Goal: Ask a question

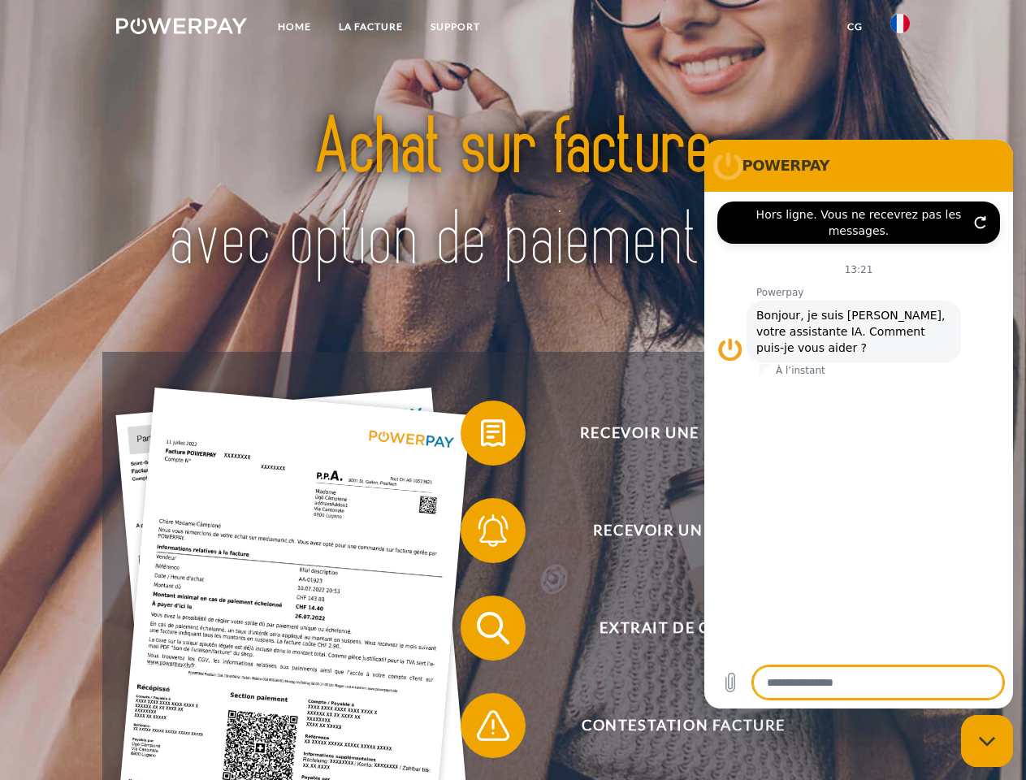
click at [181, 28] on img at bounding box center [181, 26] width 131 height 16
click at [900, 28] on img at bounding box center [899, 23] width 19 height 19
click at [854, 27] on link "CG" at bounding box center [854, 26] width 43 height 29
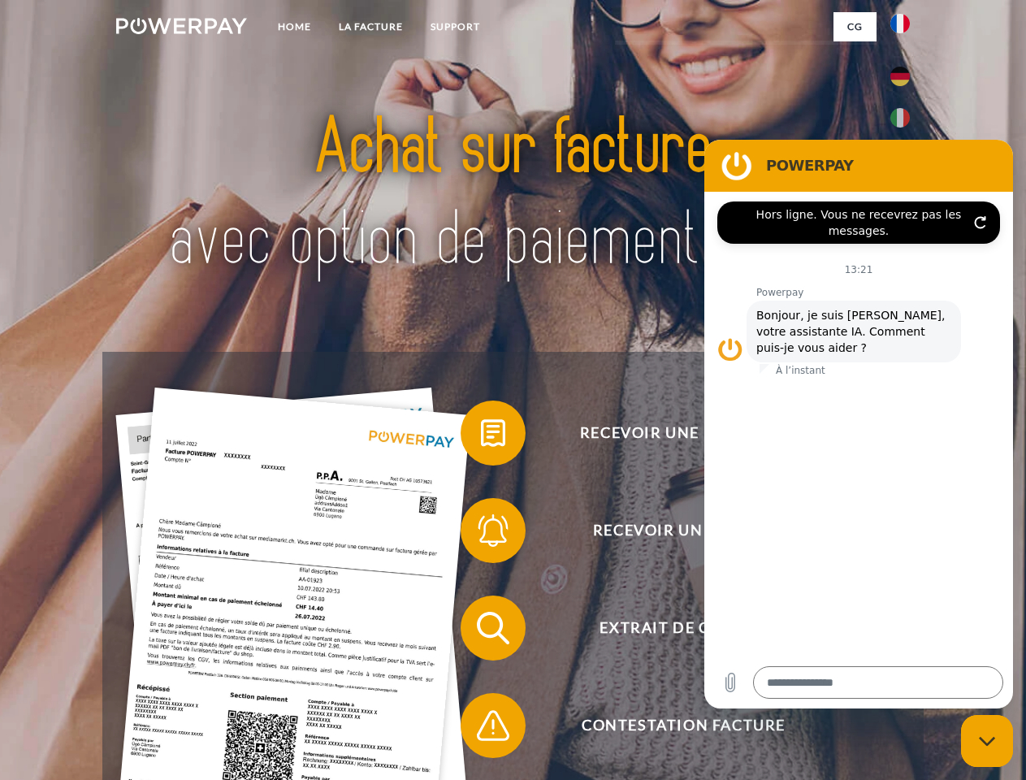
click at [481, 436] on span at bounding box center [468, 432] width 81 height 81
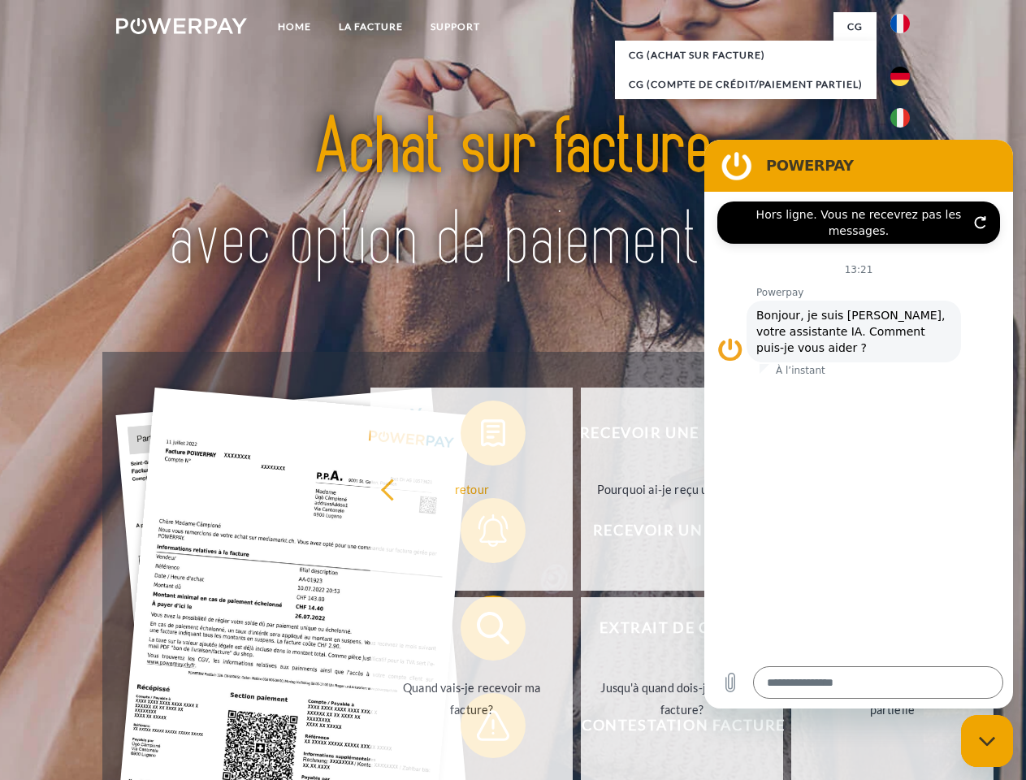
click at [481, 534] on div "Recevoir une facture ? Recevoir un rappel? Extrait de compte retour" at bounding box center [512, 677] width 820 height 650
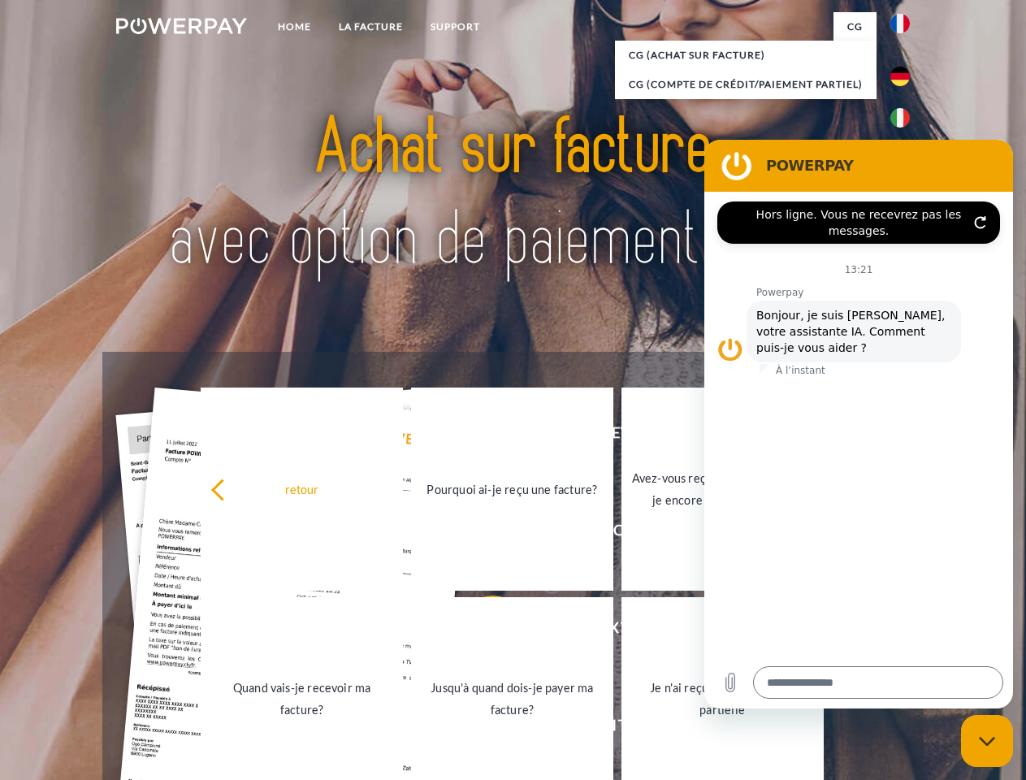
click at [481, 631] on link "Jusqu'à quand dois-je payer ma facture?" at bounding box center [512, 698] width 202 height 203
click at [481, 729] on span at bounding box center [468, 725] width 81 height 81
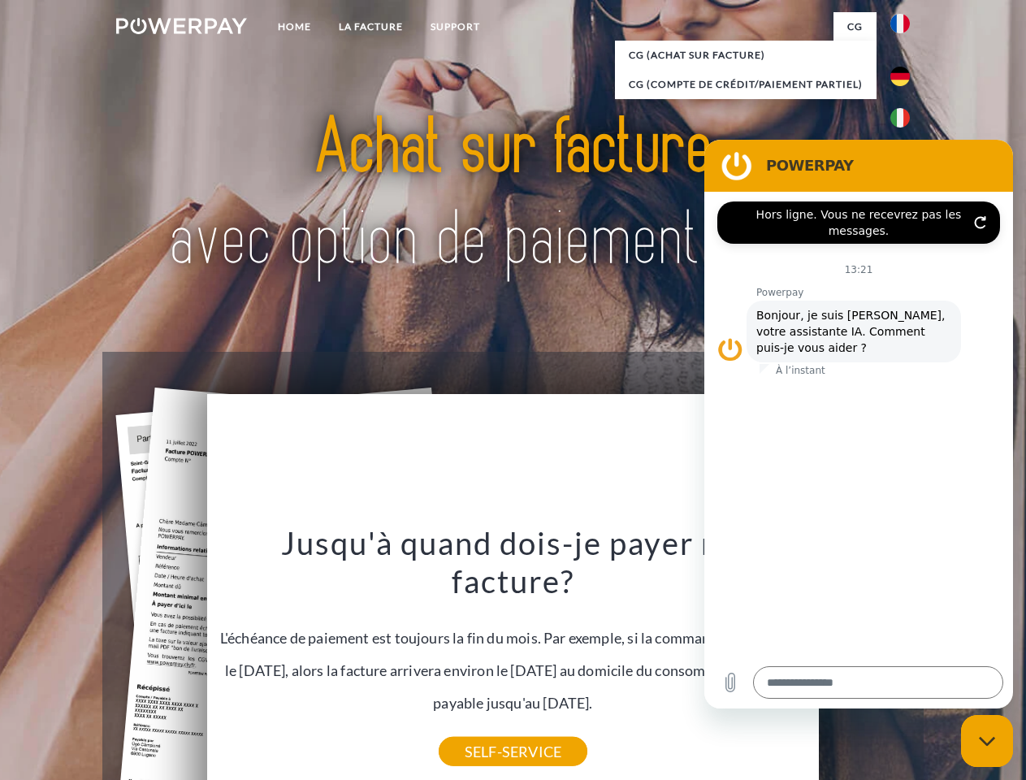
click at [987, 741] on icon "Fermer la fenêtre de messagerie" at bounding box center [987, 741] width 17 height 11
type textarea "*"
